Goal: Task Accomplishment & Management: Use online tool/utility

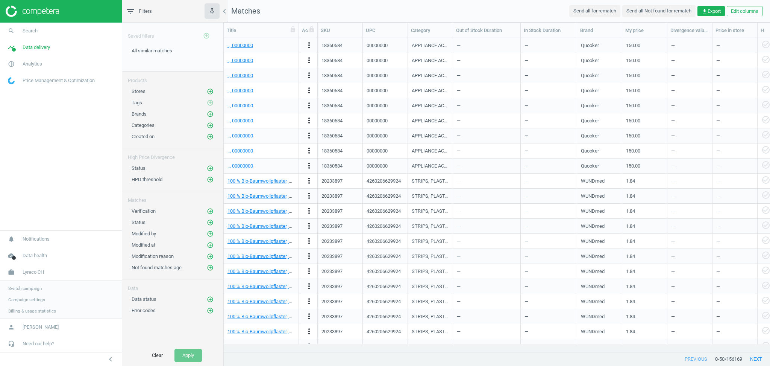
scroll to position [298, 539]
click at [30, 288] on span "Switch campaign" at bounding box center [24, 288] width 33 height 6
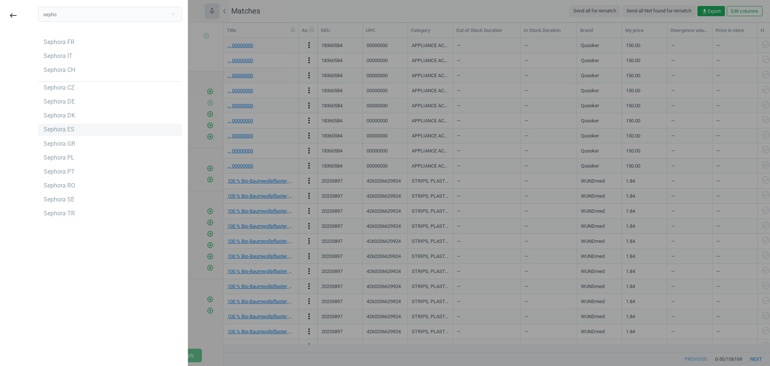
type input "sepho"
click at [68, 128] on div "Sephora ES" at bounding box center [59, 129] width 31 height 8
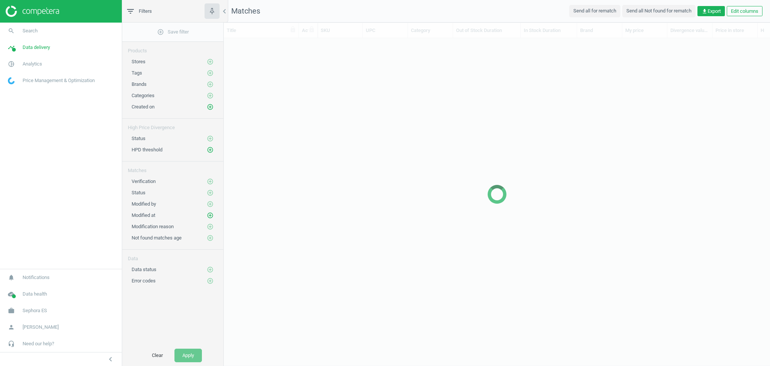
scroll to position [298, 539]
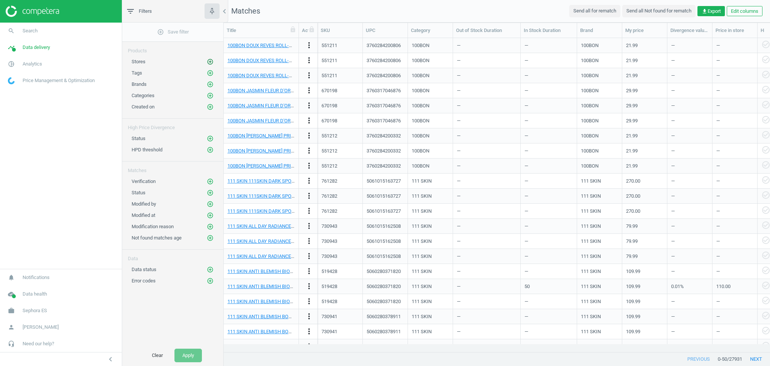
click at [211, 63] on icon "add_circle_outline" at bounding box center [210, 61] width 7 height 7
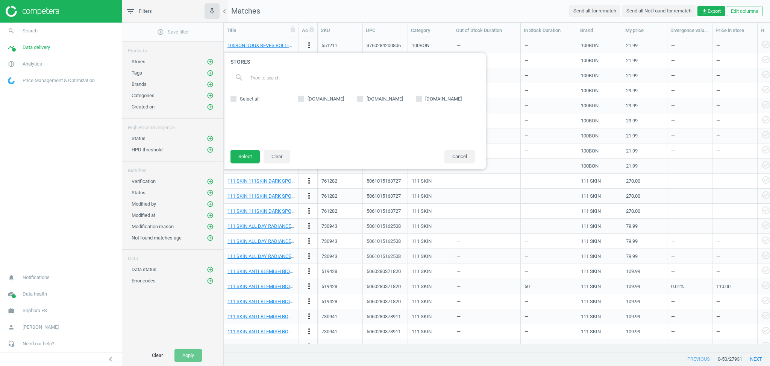
click at [418, 97] on input "primor.eu" at bounding box center [419, 98] width 5 height 5
checkbox input "true"
click at [250, 157] on button "Select" at bounding box center [245, 157] width 29 height 14
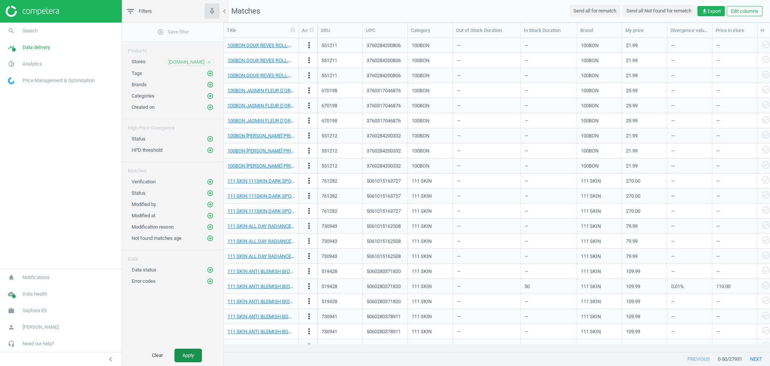
click at [187, 351] on button "Apply" at bounding box center [187, 355] width 27 height 14
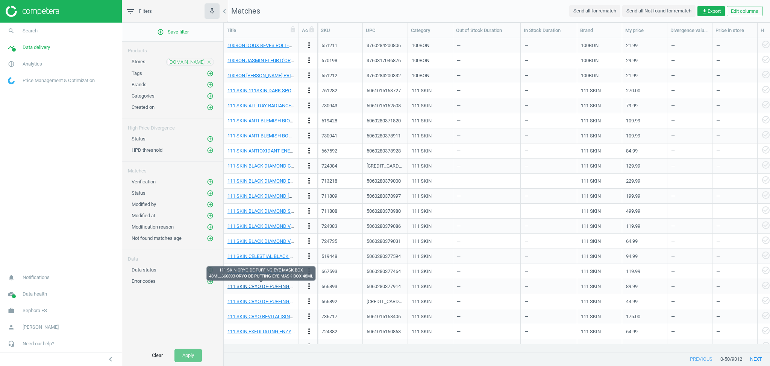
click at [270, 288] on link "111 SKIN CRYO DE-PUFFING EYE MASK BOX 48ML_666893-CRYO DE-PUFFING EYE MASK BOX …" at bounding box center [336, 286] width 217 height 6
click at [332, 255] on div "519448" at bounding box center [330, 256] width 16 height 7
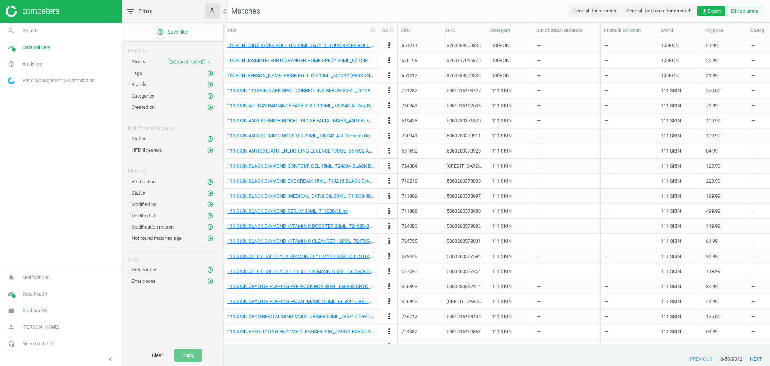
drag, startPoint x: 298, startPoint y: 29, endPoint x: 378, endPoint y: 27, distance: 80.1
click at [378, 27] on div at bounding box center [379, 30] width 8 height 15
click at [291, 241] on link "111 SKIN BLACK DIAMOND VITAMIN C CLEANSER 120ML_724735-BLACK DIAMOND Vitamin C …" at bounding box center [339, 241] width 223 height 6
click at [37, 66] on span "Analytics" at bounding box center [33, 64] width 20 height 7
click at [23, 91] on span "Products" at bounding box center [17, 91] width 18 height 6
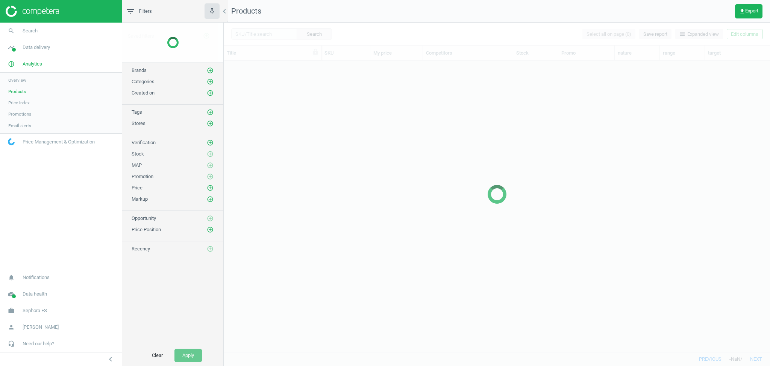
scroll to position [284, 539]
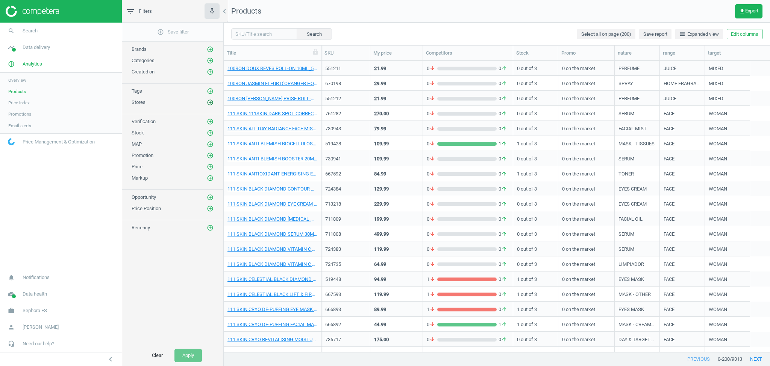
click at [209, 101] on icon "add_circle_outline" at bounding box center [210, 102] width 7 height 7
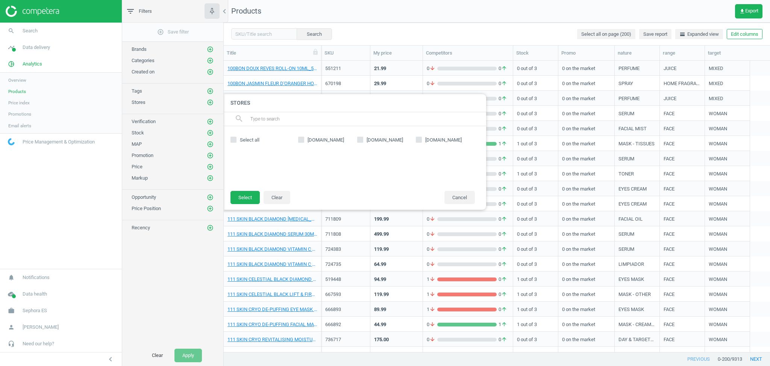
click at [419, 139] on input "primor.eu" at bounding box center [419, 139] width 5 height 5
checkbox input "true"
click at [249, 194] on button "Select" at bounding box center [245, 198] width 29 height 14
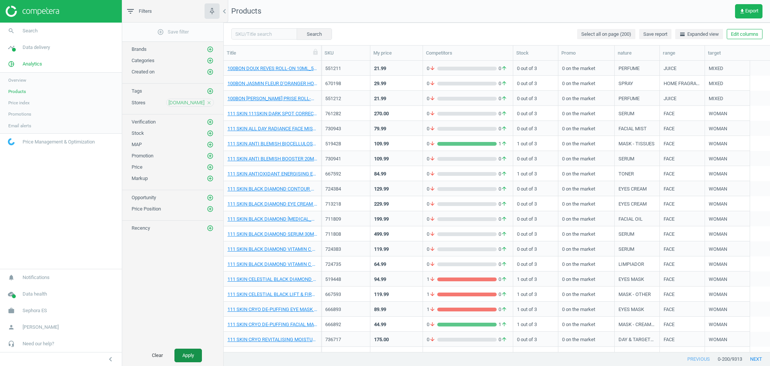
click at [185, 350] on button "Apply" at bounding box center [187, 355] width 27 height 14
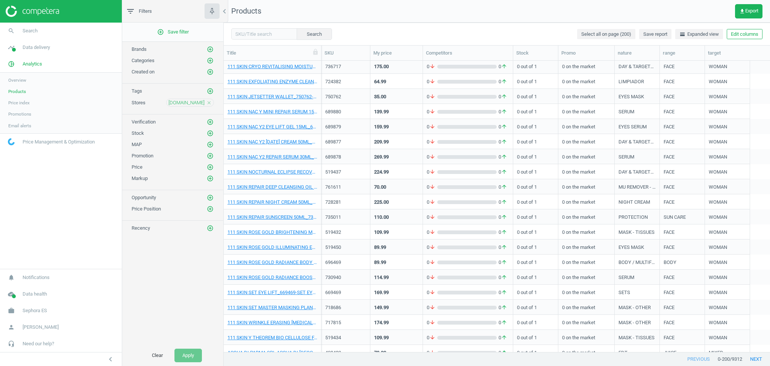
scroll to position [452, 0]
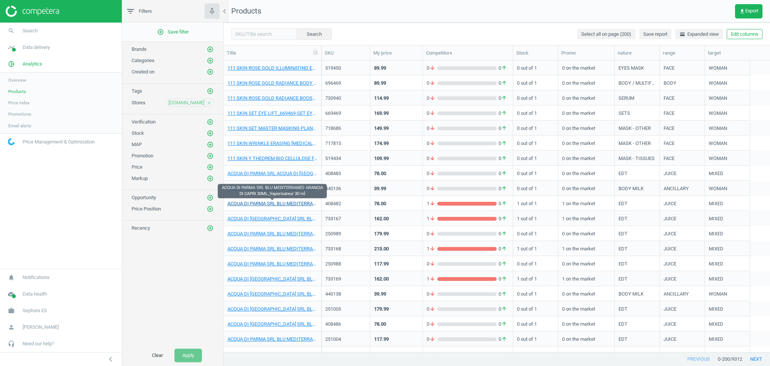
click at [273, 204] on link "ACQUA DI PARMA SRL BLU MEDITERRANEO ARANCIA DI CAPRI 30ML_Vaporisateur 30 ml" at bounding box center [273, 203] width 90 height 7
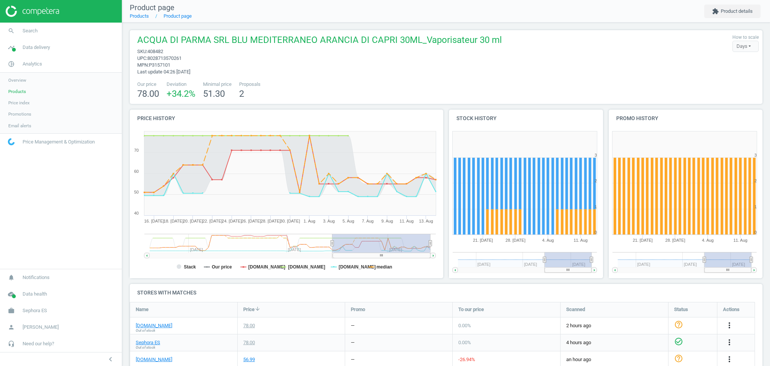
scroll to position [41, 0]
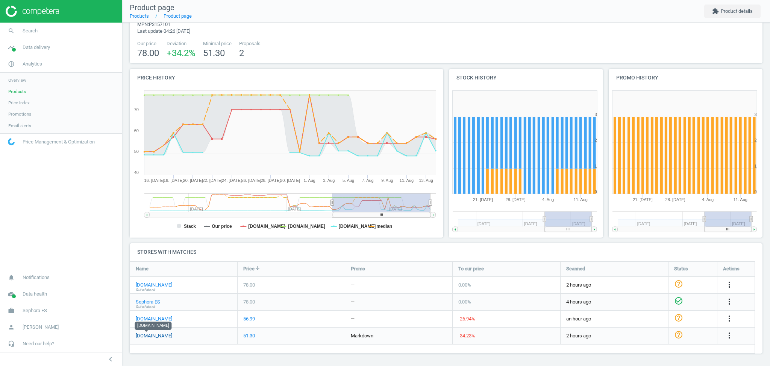
click at [142, 336] on link "primor.eu" at bounding box center [154, 335] width 36 height 7
click at [123, 207] on div "ACQUA DI PARMA SRL BLU MEDITERRANEO ARANCIA DI CAPRI 30ML_Vaporisateur 30 ml sk…" at bounding box center [446, 174] width 648 height 384
click at [148, 337] on link "primor.eu" at bounding box center [154, 335] width 36 height 7
click at [52, 34] on link "search Search" at bounding box center [61, 31] width 122 height 17
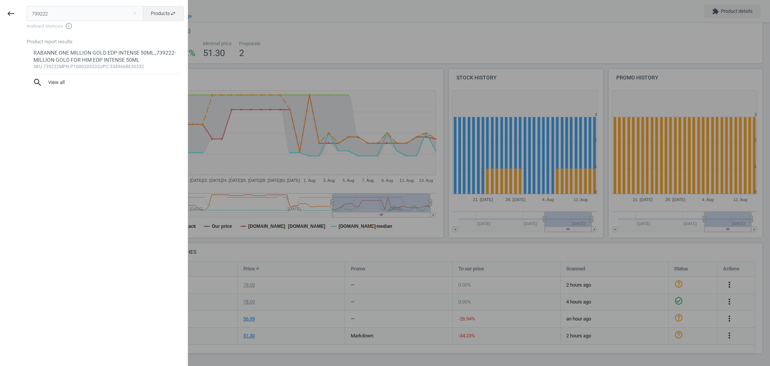
type input "739222"
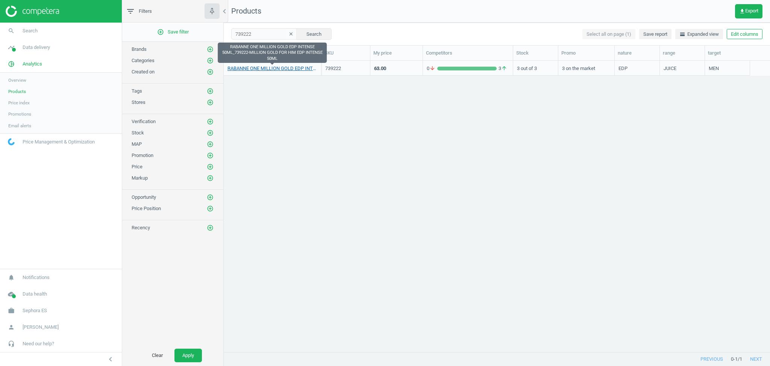
click at [292, 68] on link "RABANNE ONE MILLION GOLD EDP INTENSE 50ML_739222-MILLION GOLD FOR HIM EDP INTEN…" at bounding box center [273, 68] width 90 height 7
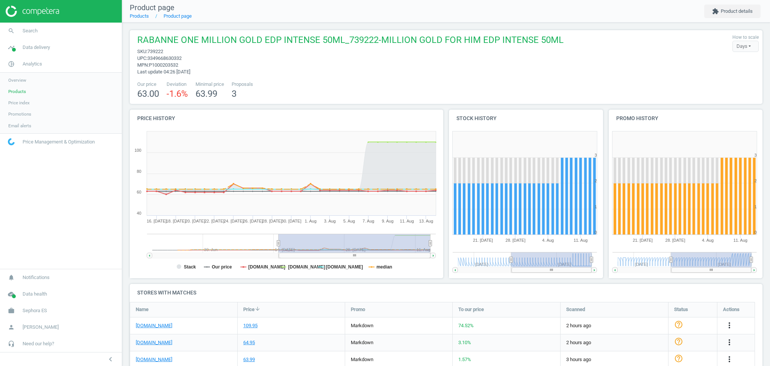
scroll to position [41, 0]
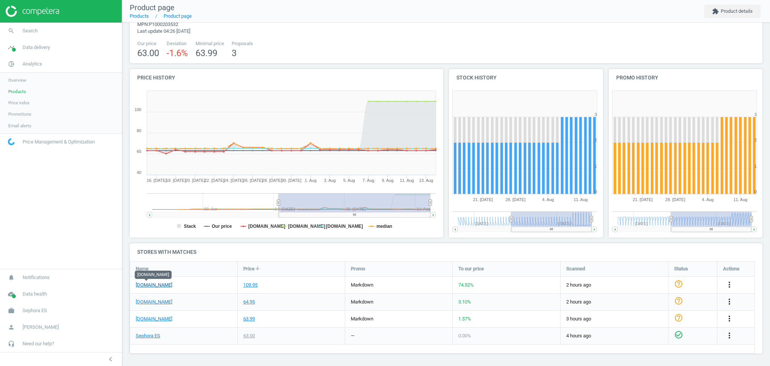
click at [143, 285] on link "primor.eu" at bounding box center [154, 284] width 36 height 7
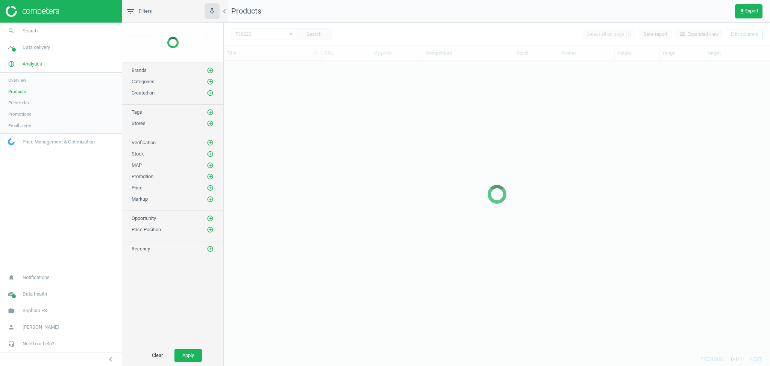
scroll to position [284, 539]
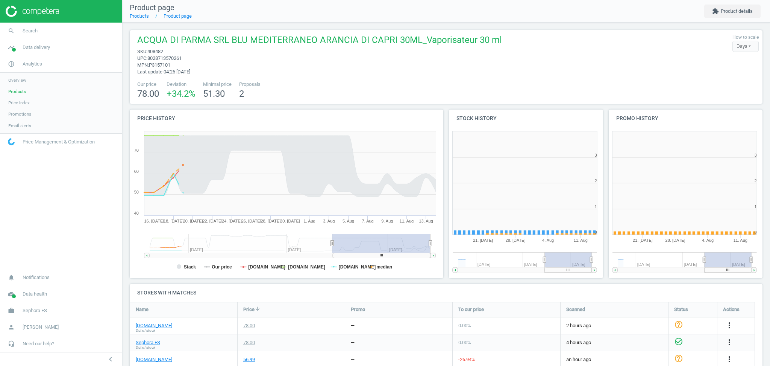
scroll to position [166, 167]
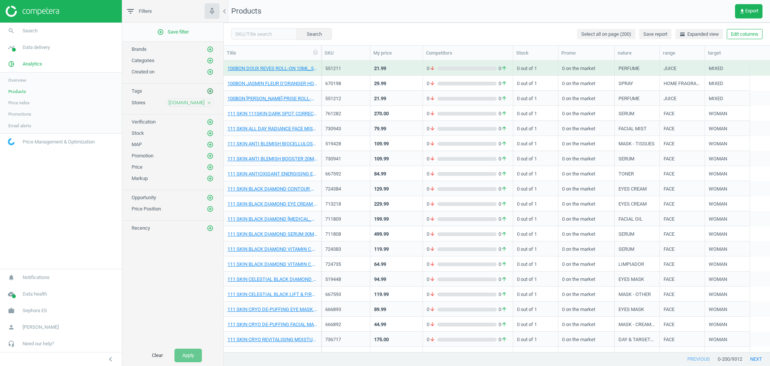
click at [209, 91] on icon "add_circle_outline" at bounding box center [210, 91] width 7 height 7
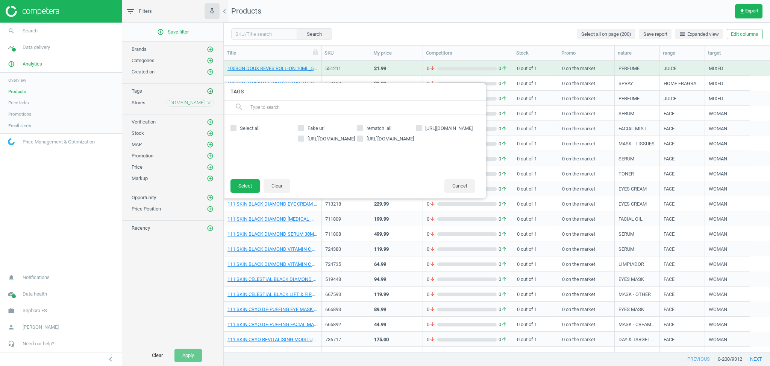
click at [209, 91] on icon "add_circle_outline" at bounding box center [210, 91] width 7 height 7
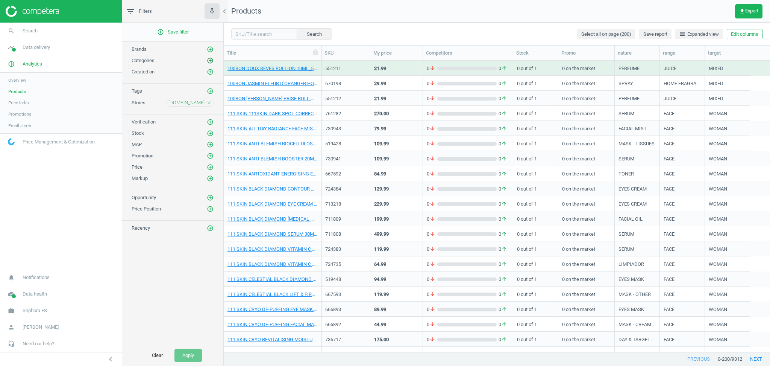
click at [211, 62] on icon "add_circle_outline" at bounding box center [210, 60] width 7 height 7
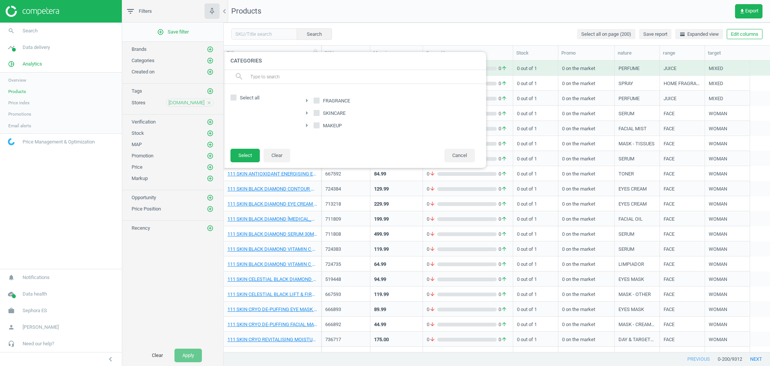
click at [315, 104] on span at bounding box center [317, 102] width 6 height 6
click at [315, 103] on input "FRAGRANCE" at bounding box center [316, 100] width 5 height 5
checkbox input "true"
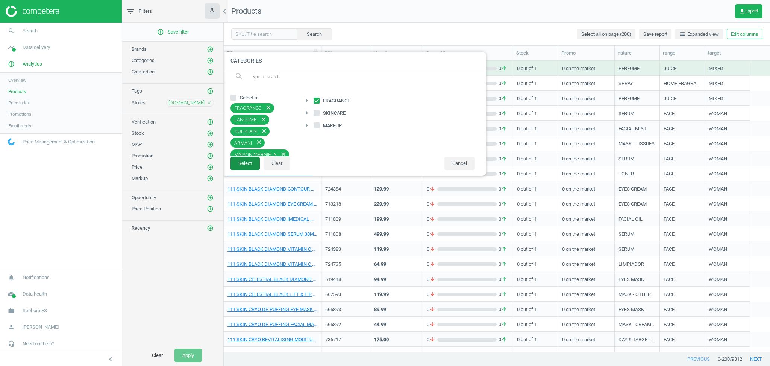
click at [248, 164] on button "Select" at bounding box center [245, 163] width 29 height 14
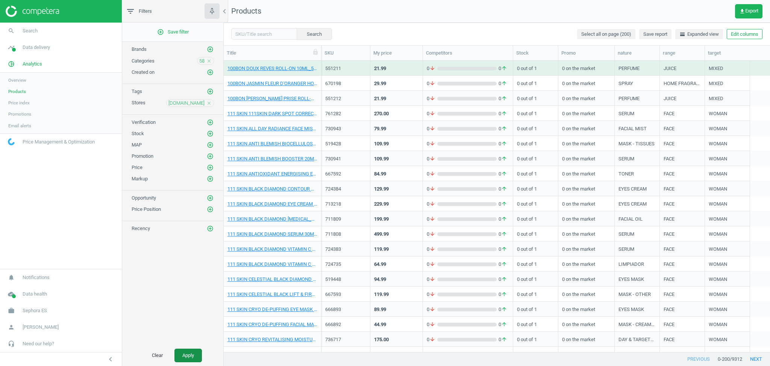
click at [187, 360] on button "Apply" at bounding box center [187, 355] width 27 height 14
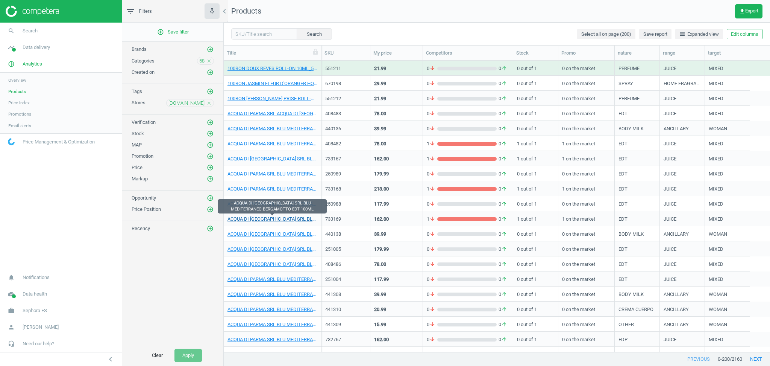
click at [287, 218] on link "ACQUA DI PARMA SRL BLU MEDITERRANEO BERGAMOTTO EDT 100ML" at bounding box center [273, 218] width 90 height 7
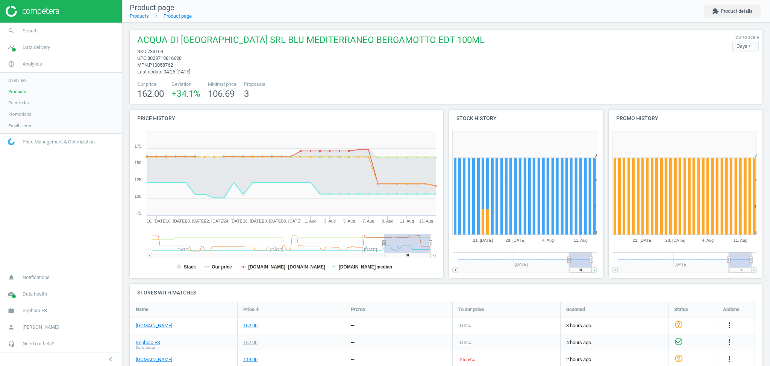
scroll to position [41, 0]
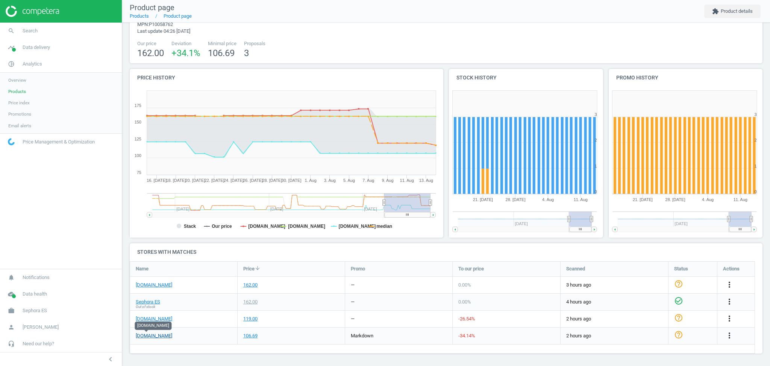
click at [145, 336] on link "primor.eu" at bounding box center [154, 335] width 36 height 7
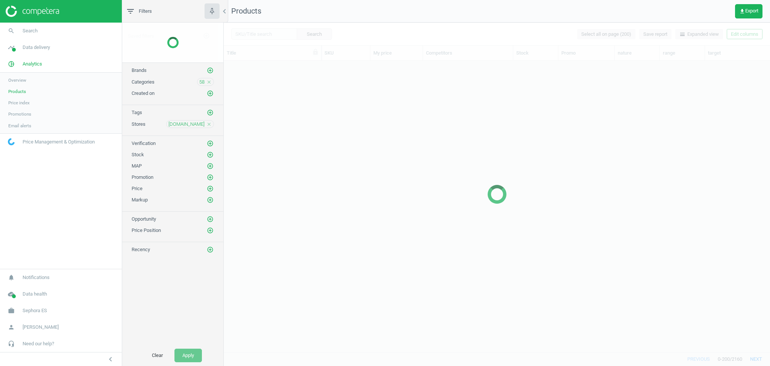
scroll to position [284, 539]
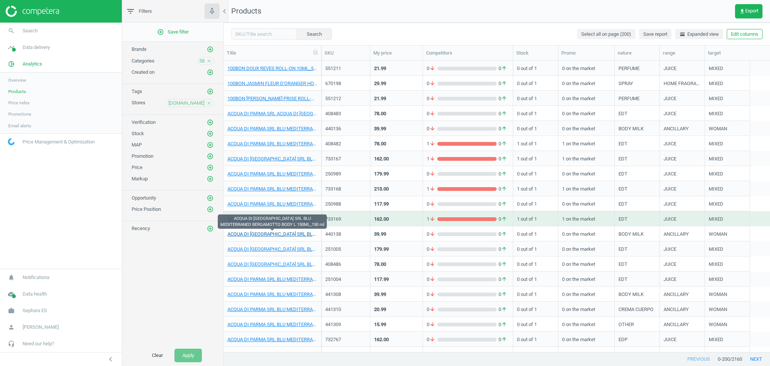
click at [280, 234] on link "ACQUA DI PARMA SRL BLU MEDITERRANEO BERGAMOTTO BODY L 150ML_150 ml" at bounding box center [273, 234] width 90 height 7
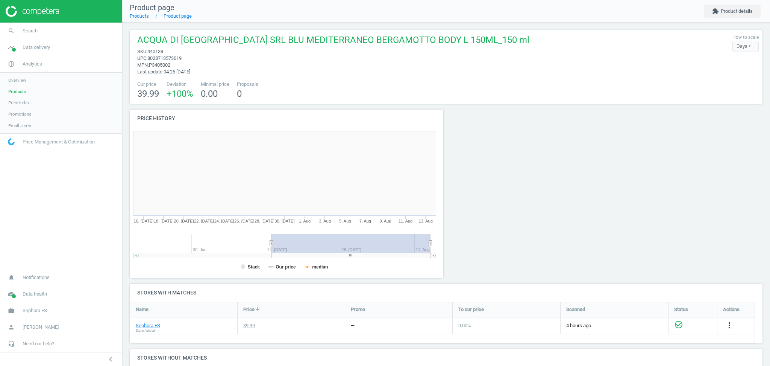
scroll to position [83, 0]
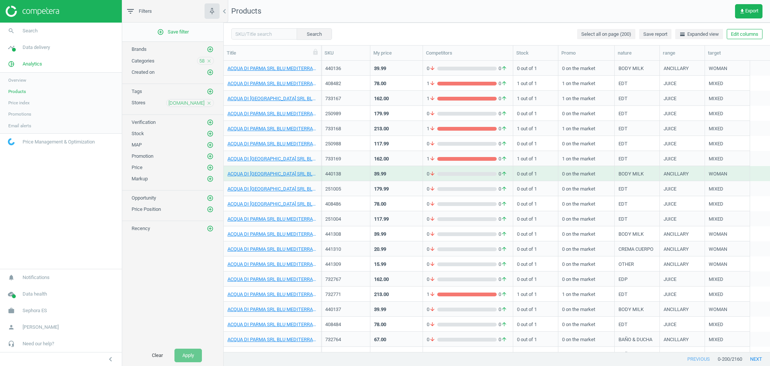
scroll to position [61, 0]
click at [287, 292] on link "ACQUA DI PARMA SRL BLU MEDITERRANEO FIC DI AMALFI EDT 180ML" at bounding box center [273, 293] width 90 height 7
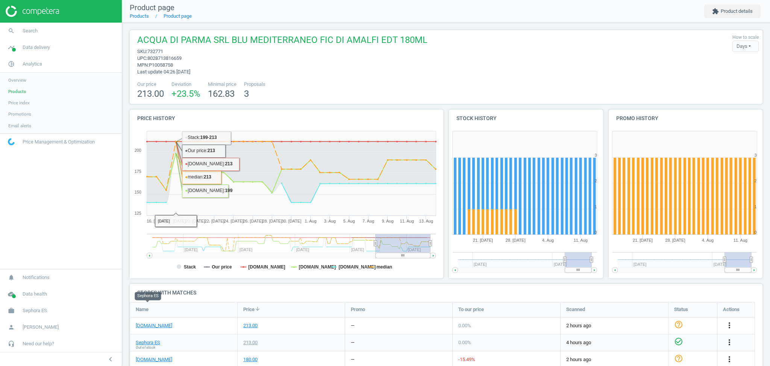
scroll to position [41, 0]
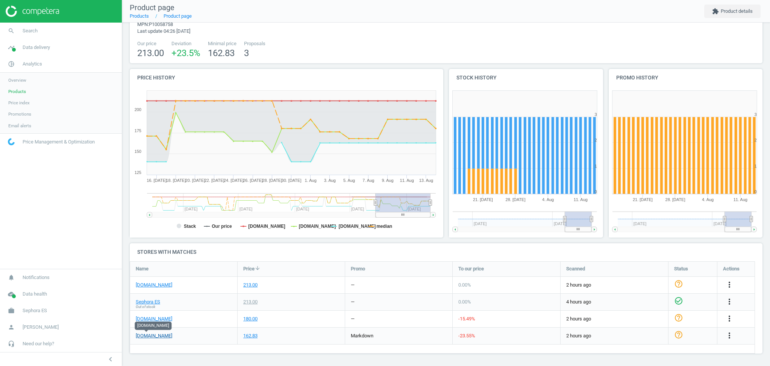
click at [143, 336] on link "primor.eu" at bounding box center [154, 335] width 36 height 7
